Goal: Information Seeking & Learning: Learn about a topic

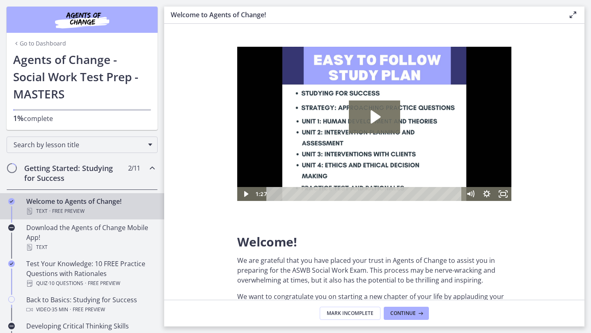
click at [41, 44] on link "Go to Dashboard" at bounding box center [39, 43] width 53 height 8
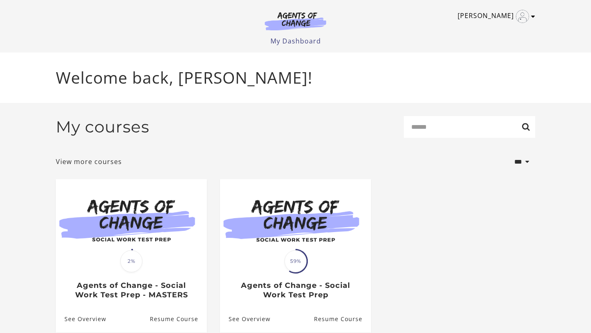
click at [533, 17] on icon "Toggle menu" at bounding box center [533, 16] width 4 height 7
click at [488, 43] on link "Support" at bounding box center [501, 44] width 72 height 14
click at [492, 45] on link "Support" at bounding box center [501, 44] width 72 height 14
click at [531, 17] on icon "Toggle menu" at bounding box center [533, 16] width 4 height 7
click at [507, 14] on link "[PERSON_NAME]" at bounding box center [495, 16] width 74 height 13
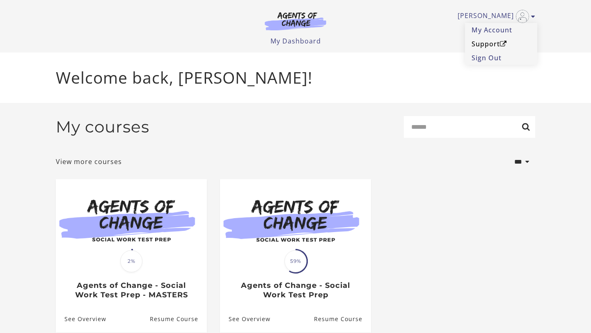
click at [496, 44] on link "Support" at bounding box center [501, 44] width 72 height 14
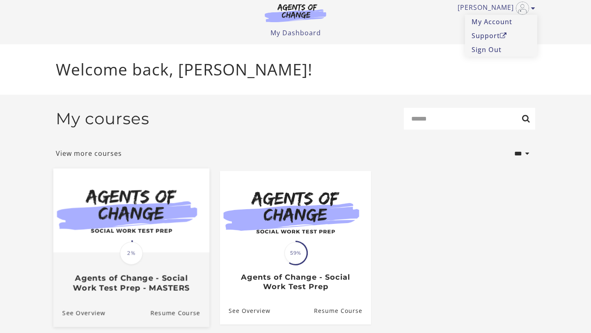
scroll to position [35, 0]
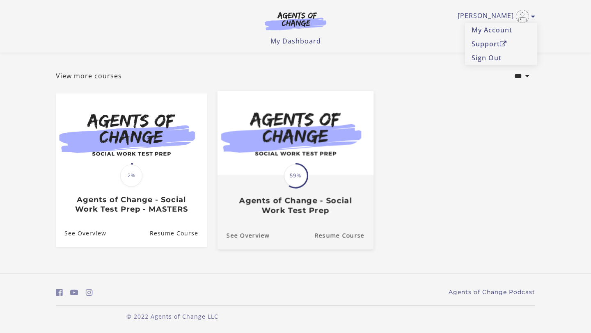
click at [280, 158] on img at bounding box center [296, 133] width 156 height 84
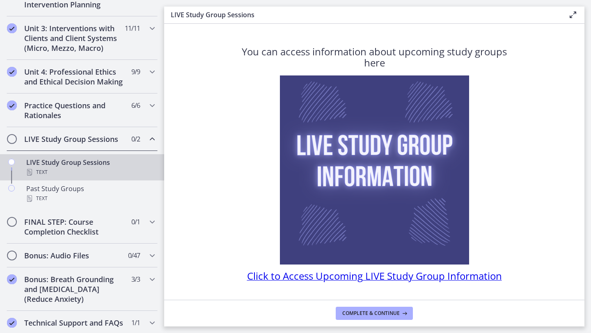
scroll to position [289, 0]
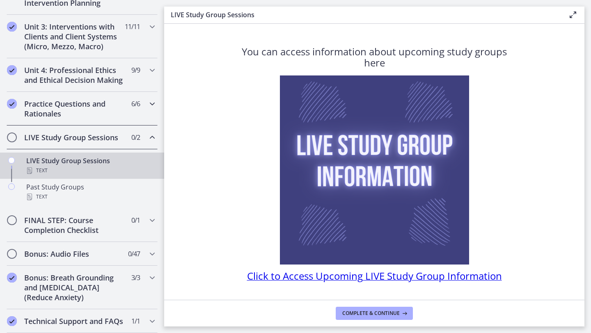
click at [144, 109] on div "Practice Questions and Rationales 6 / 6 Completed" at bounding box center [82, 109] width 151 height 34
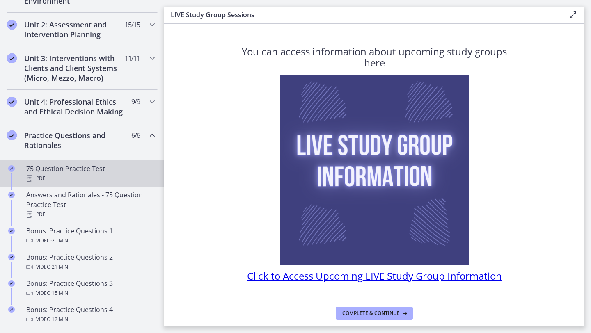
scroll to position [251, 0]
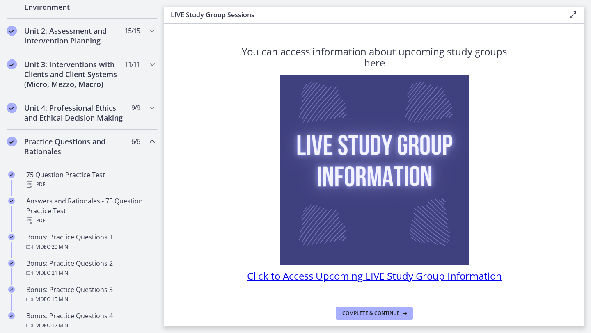
click at [152, 149] on div "Practice Questions and Rationales 6 / 6 Completed" at bounding box center [82, 147] width 151 height 34
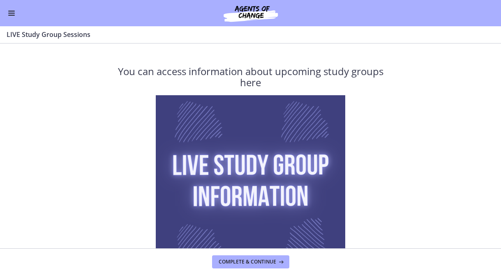
scroll to position [102, 0]
click at [12, 17] on button "Enable menu" at bounding box center [12, 13] width 10 height 10
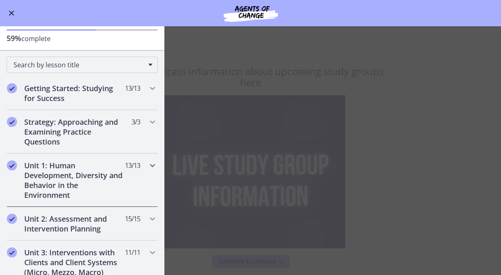
scroll to position [0, 0]
